Goal: Information Seeking & Learning: Understand process/instructions

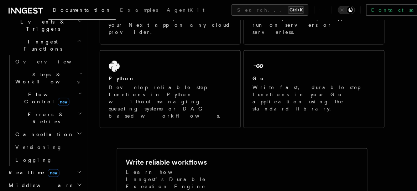
scroll to position [193, 0]
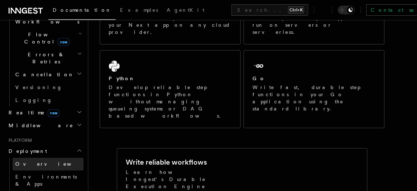
scroll to position [253, 0]
click at [46, 158] on link "Overview" at bounding box center [47, 164] width 71 height 13
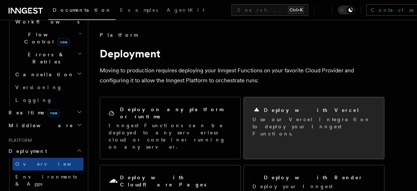
click at [294, 134] on div "Deploy with Vercel Use our Vercel Integration to deploy your Inngest Functions." at bounding box center [314, 121] width 140 height 48
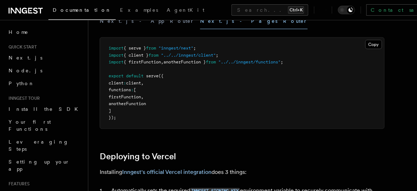
scroll to position [195, 0]
